Goal: Feedback & Contribution: Contribute content

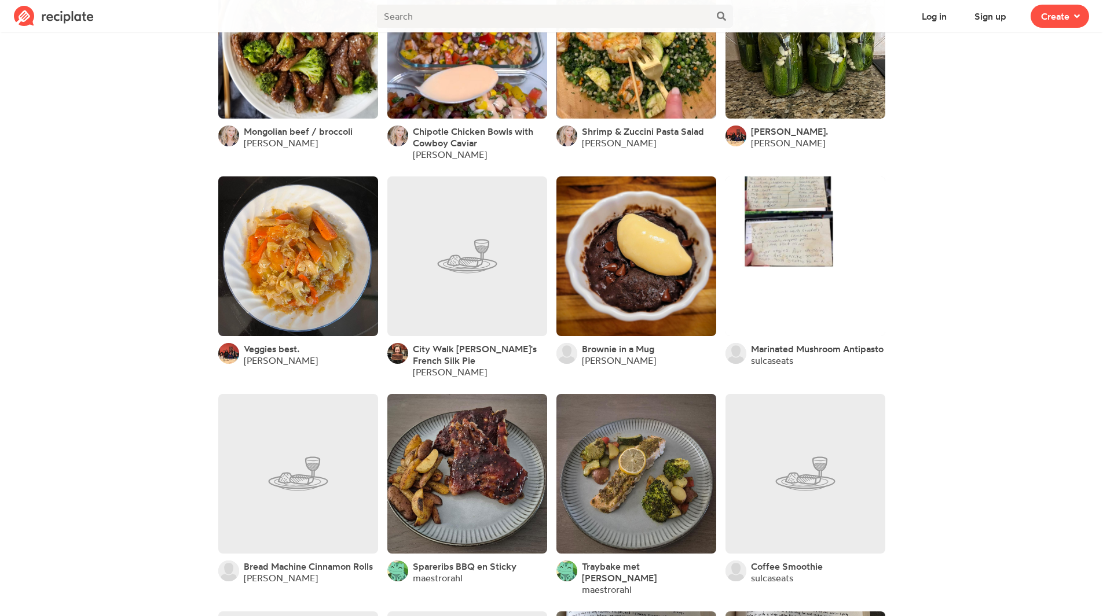
scroll to position [2383, 0]
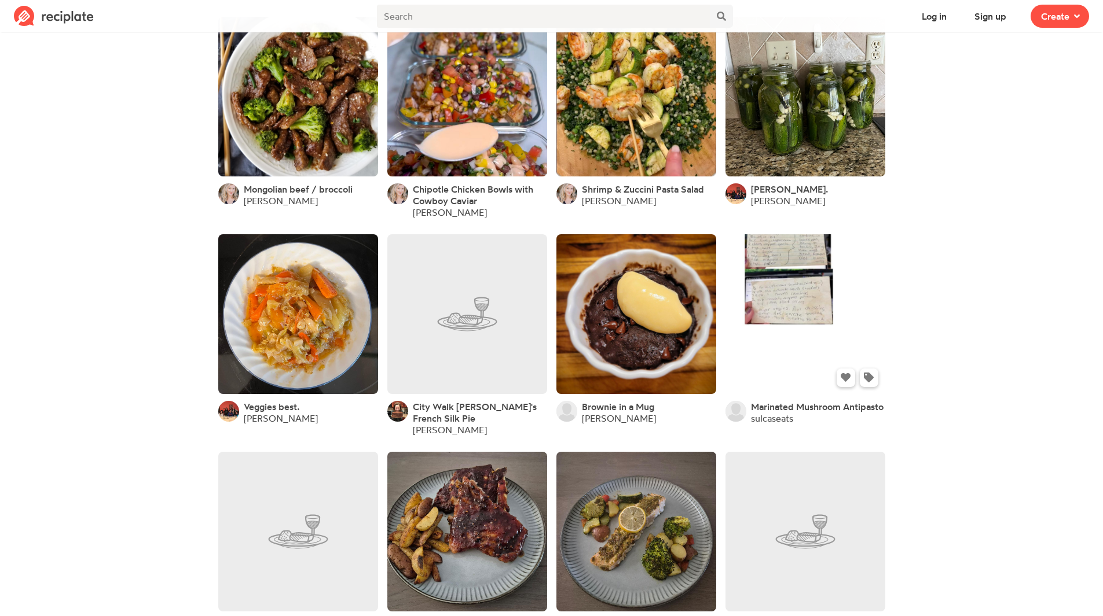
click at [780, 304] on link at bounding box center [805, 314] width 160 height 160
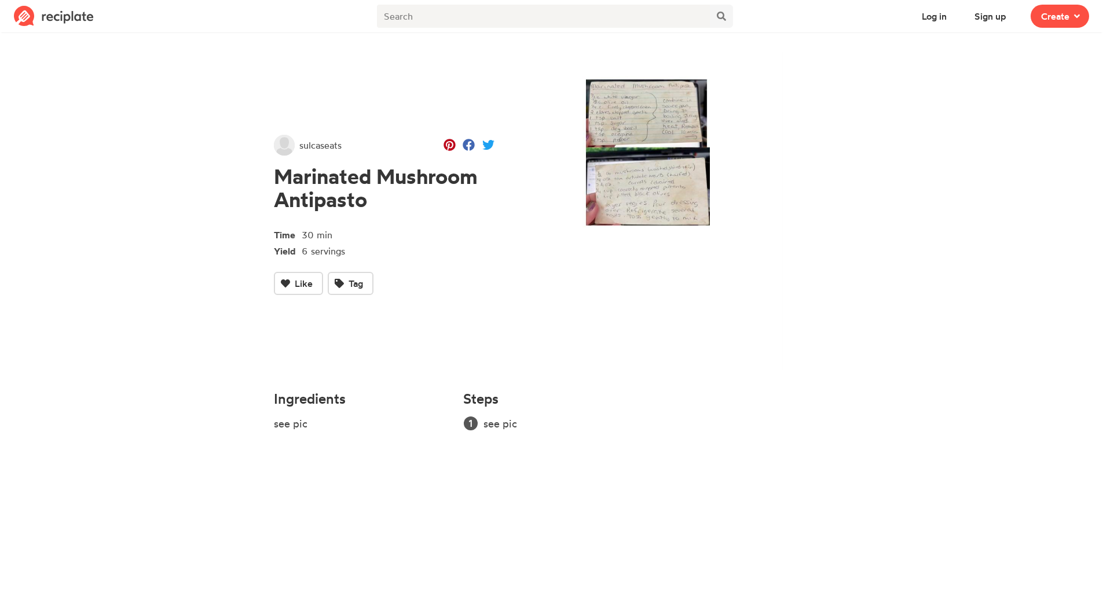
click at [666, 201] on img at bounding box center [671, 211] width 317 height 318
click at [490, 427] on li "see pic" at bounding box center [656, 424] width 346 height 16
click at [483, 395] on h4 "Steps" at bounding box center [480, 399] width 35 height 16
click at [642, 172] on img at bounding box center [671, 211] width 317 height 318
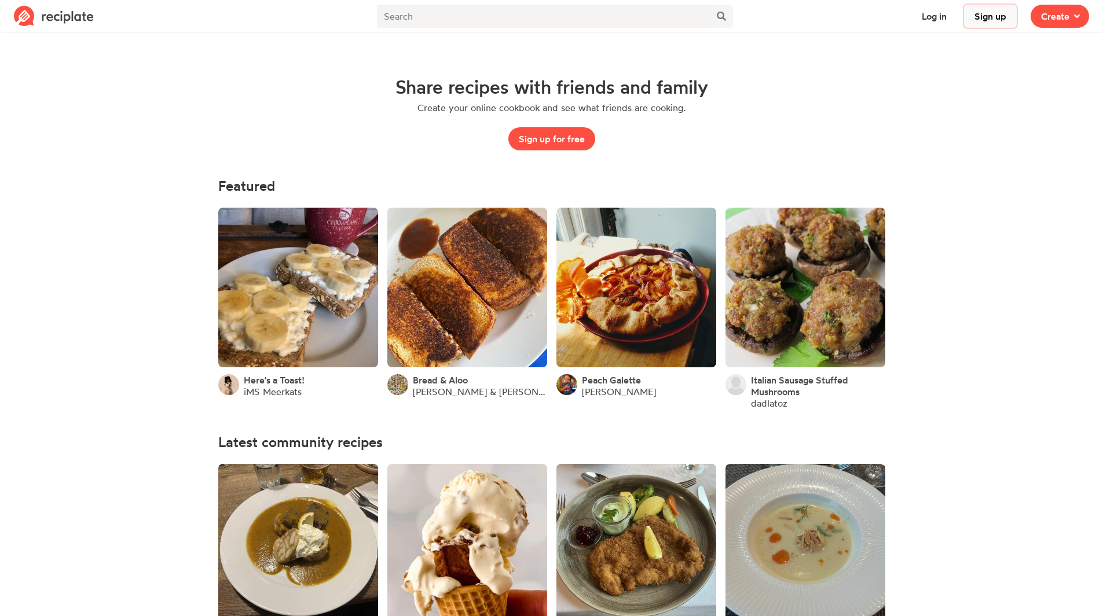
click at [985, 20] on button "Sign up" at bounding box center [990, 16] width 53 height 23
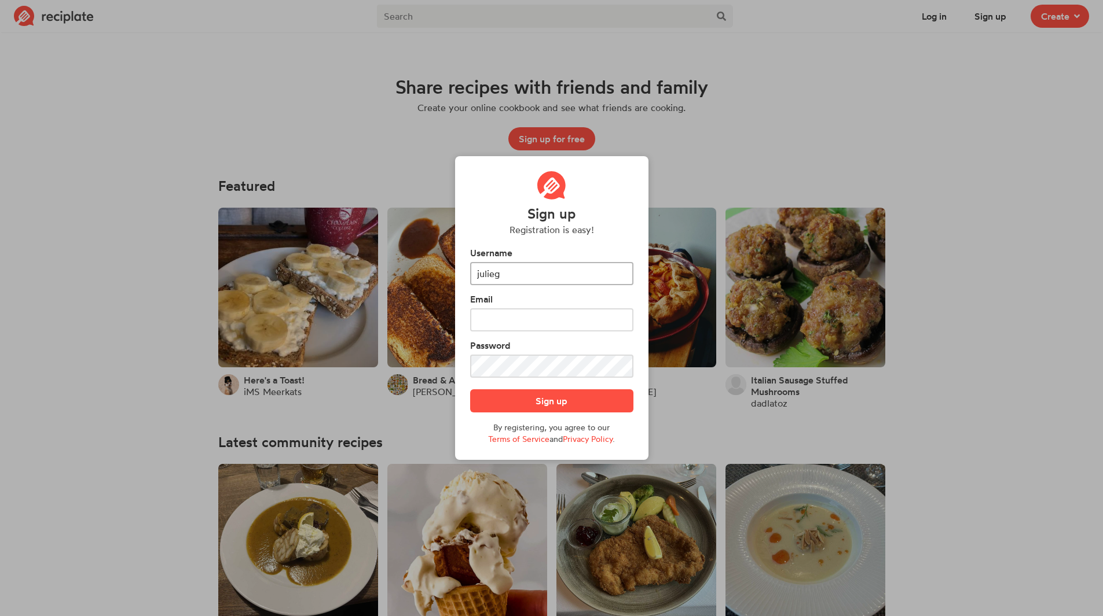
type input "julieg"
type input "[PERSON_NAME][EMAIL_ADDRESS][PERSON_NAME][DOMAIN_NAME]"
click at [470, 390] on button "Sign up" at bounding box center [551, 401] width 163 height 23
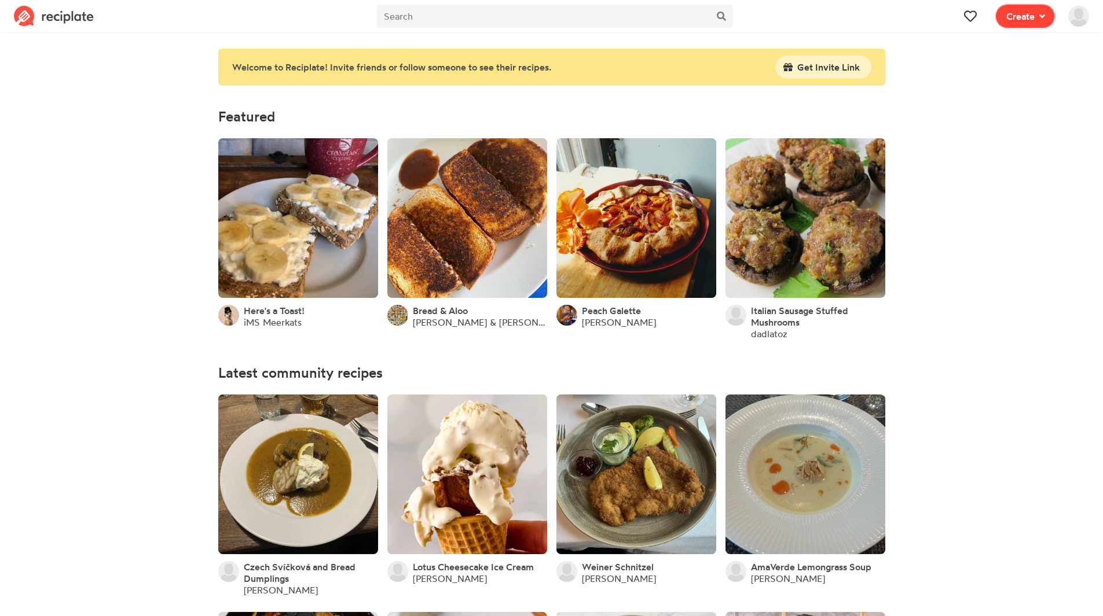
click at [1011, 16] on span "Create" at bounding box center [1020, 16] width 28 height 14
click at [953, 56] on span "Write a recipe from scratch" at bounding box center [983, 57] width 100 height 10
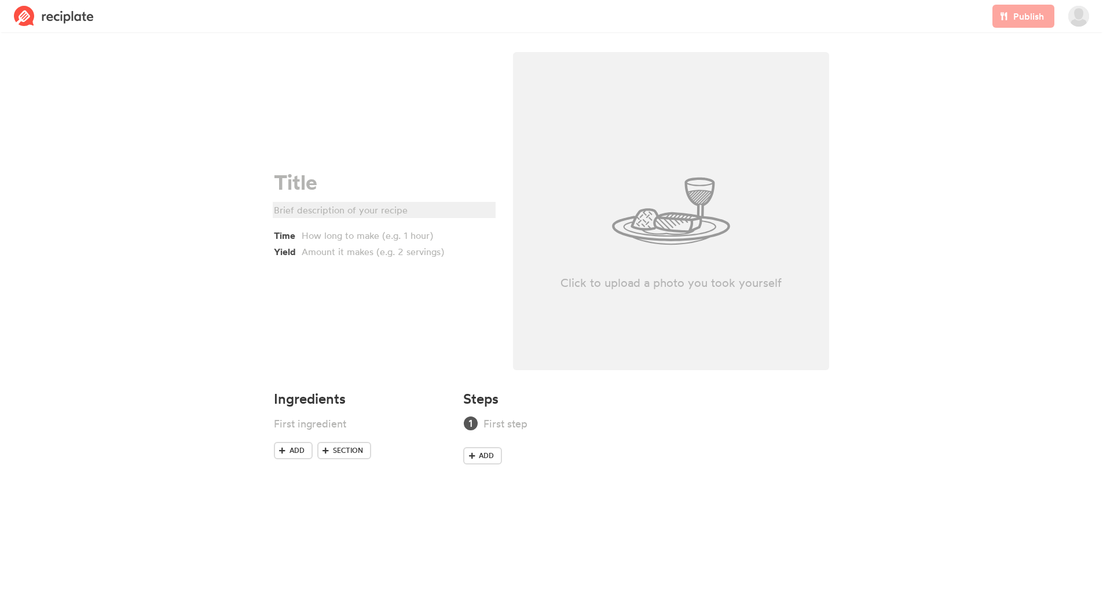
click at [361, 213] on div at bounding box center [382, 210] width 217 height 14
click at [296, 453] on span "Add" at bounding box center [296, 451] width 15 height 10
click at [443, 444] on icon at bounding box center [441, 441] width 7 height 10
click at [350, 455] on span "Section" at bounding box center [348, 451] width 30 height 10
click at [441, 450] on icon at bounding box center [441, 447] width 7 height 10
